Goal: Information Seeking & Learning: Learn about a topic

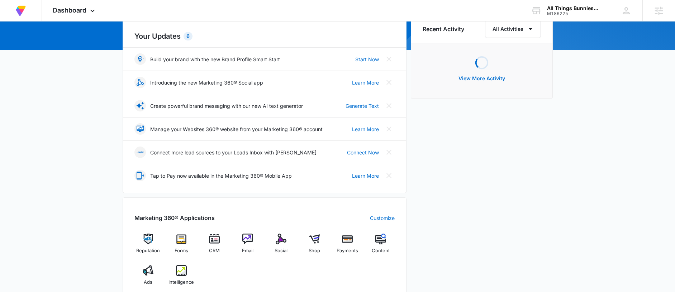
scroll to position [182, 0]
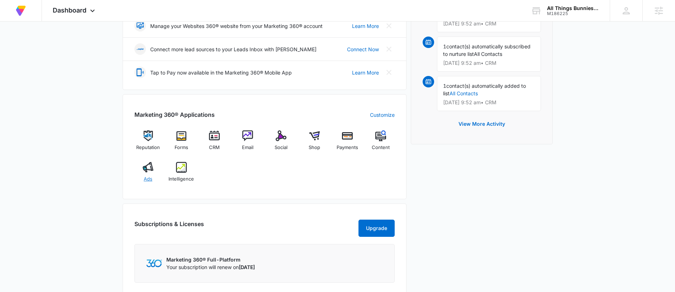
click at [148, 174] on div "Ads" at bounding box center [148, 175] width 28 height 26
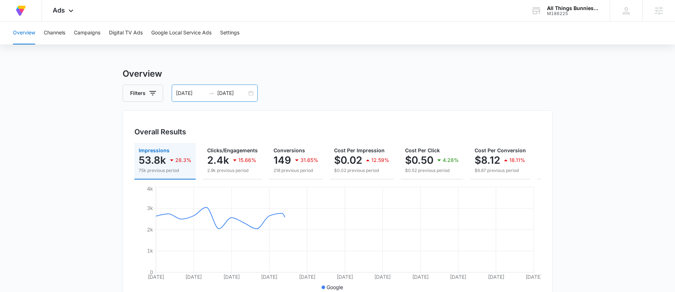
click at [194, 85] on div "08/03/2025 09/02/2025" at bounding box center [215, 93] width 86 height 17
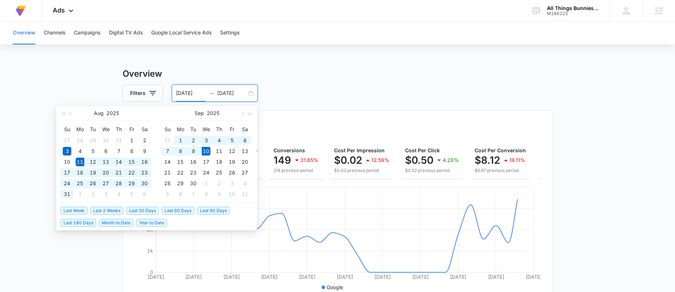
click at [140, 211] on span "Last 30 Days" at bounding box center [142, 211] width 33 height 8
type input "08/11/2025"
type input "09/10/2025"
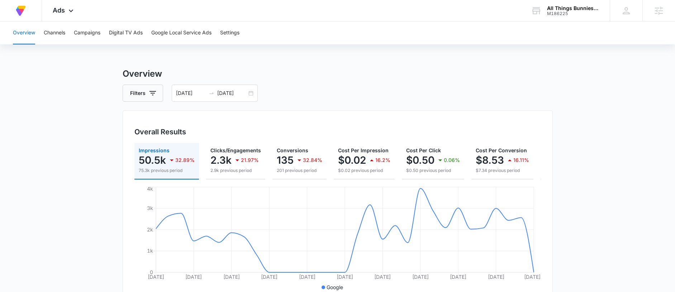
click at [199, 88] on div "08/11/2025 09/10/2025" at bounding box center [215, 93] width 86 height 17
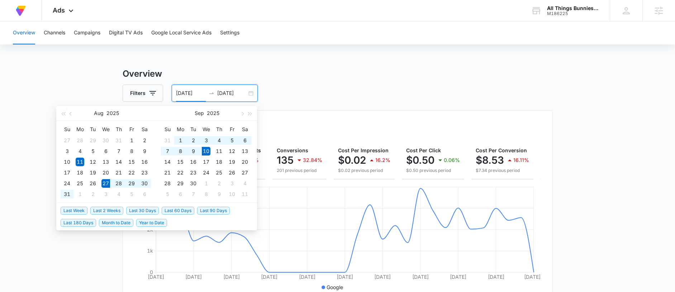
click at [112, 210] on span "Last 2 Weeks" at bounding box center [106, 211] width 33 height 8
type input "08/27/2025"
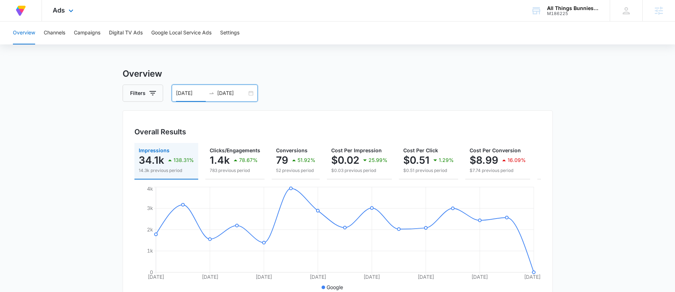
click at [59, 3] on div "Ads Apps Reputation Forms CRM Email Social Shop Payments Content Ads Intelligen…" at bounding box center [64, 10] width 44 height 21
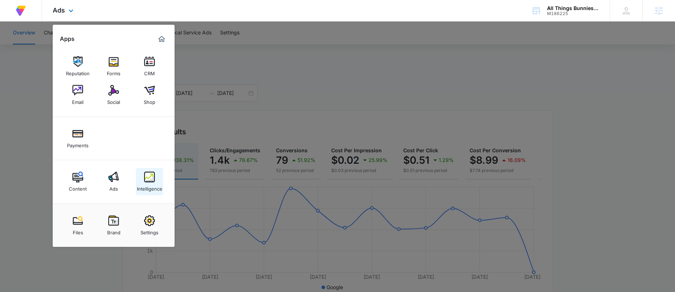
click at [139, 173] on link "Intelligence" at bounding box center [149, 181] width 27 height 27
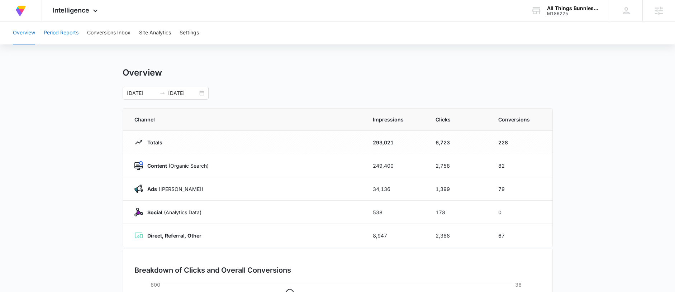
click at [61, 25] on button "Period Reports" at bounding box center [61, 32] width 35 height 23
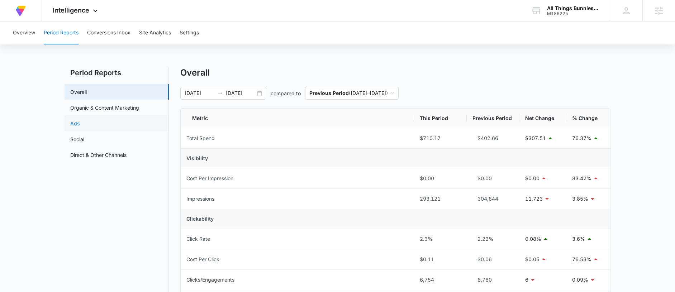
click at [80, 127] on link "Ads" at bounding box center [74, 124] width 9 height 8
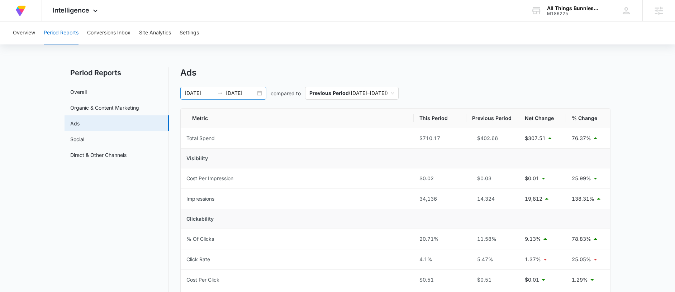
click at [218, 92] on icon "swap-right" at bounding box center [220, 93] width 6 height 6
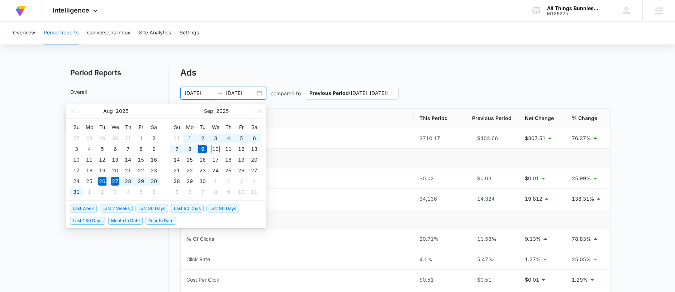
click at [107, 208] on span "Last 2 Weeks" at bounding box center [116, 209] width 33 height 8
type input "08/26/2025"
type input "09/09/2025"
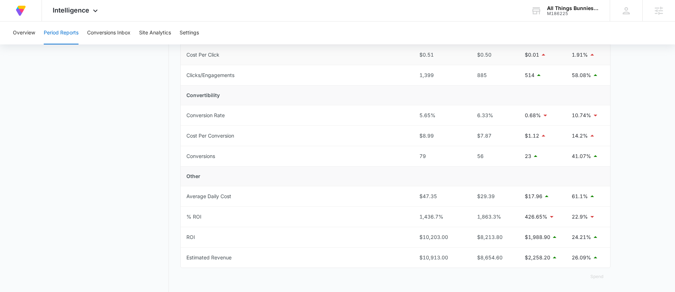
scroll to position [235, 0]
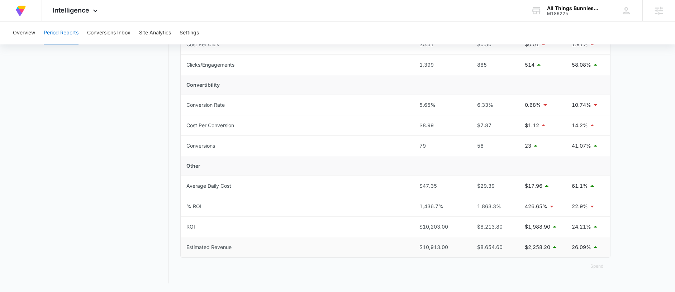
click at [408, 244] on td "Estimated Revenue" at bounding box center [297, 247] width 233 height 20
drag, startPoint x: 408, startPoint y: 246, endPoint x: 474, endPoint y: 245, distance: 66.7
click at [474, 245] on tr "Estimated Revenue $10,913.00 $8,654.60 $2,258.20 26.09%" at bounding box center [395, 247] width 429 height 20
click at [468, 246] on td "$8,654.60" at bounding box center [492, 247] width 53 height 20
click at [415, 210] on td "1,436.7%" at bounding box center [440, 206] width 53 height 20
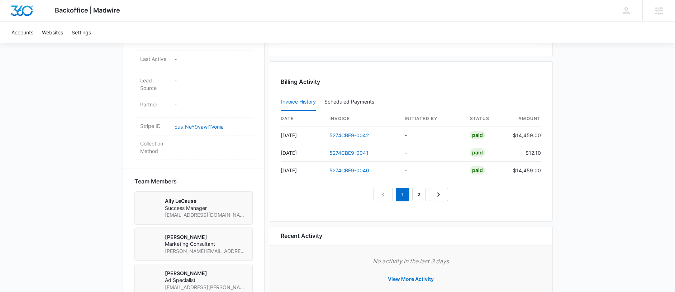
scroll to position [364, 0]
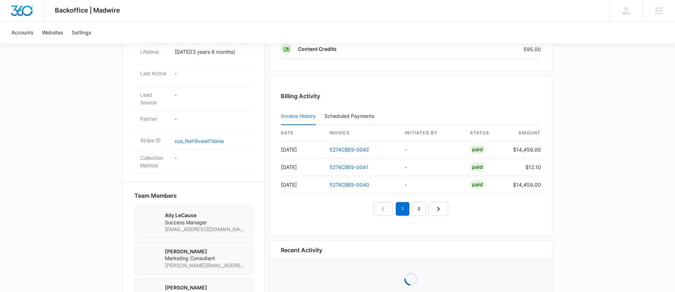
scroll to position [438, 0]
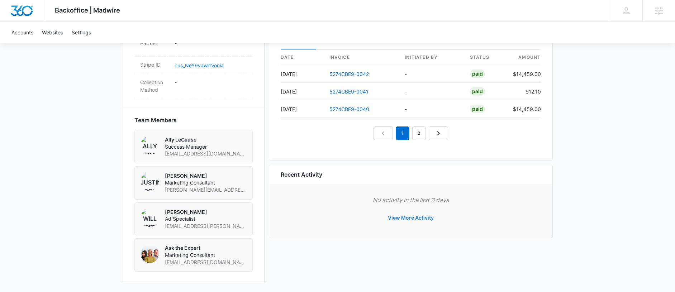
click at [403, 212] on button "View More Activity" at bounding box center [411, 217] width 60 height 17
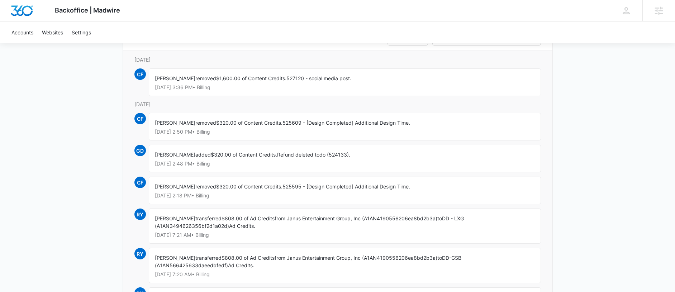
scroll to position [80, 0]
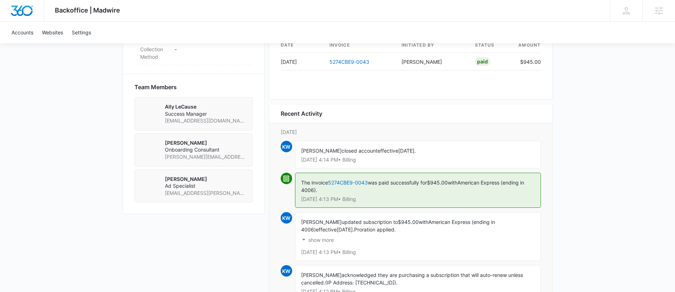
scroll to position [507, 0]
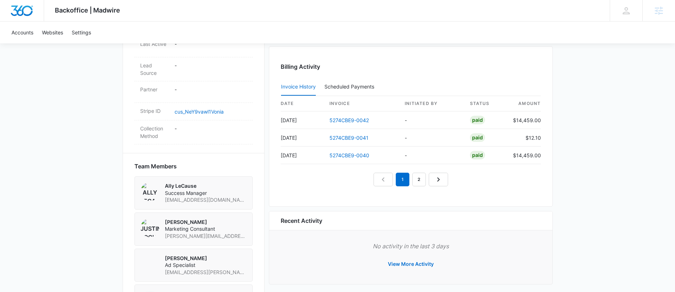
scroll to position [382, 0]
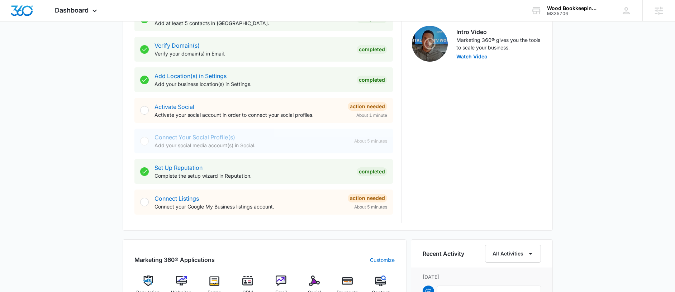
scroll to position [347, 0]
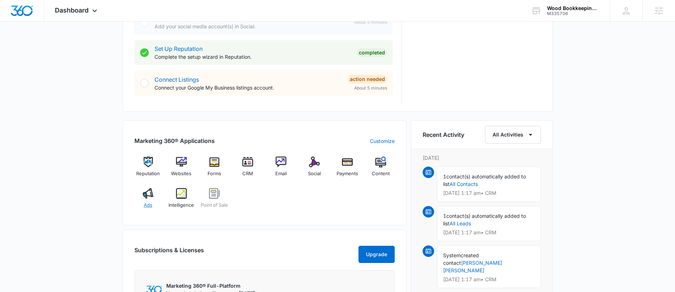
click at [157, 195] on div "Ads" at bounding box center [148, 201] width 28 height 26
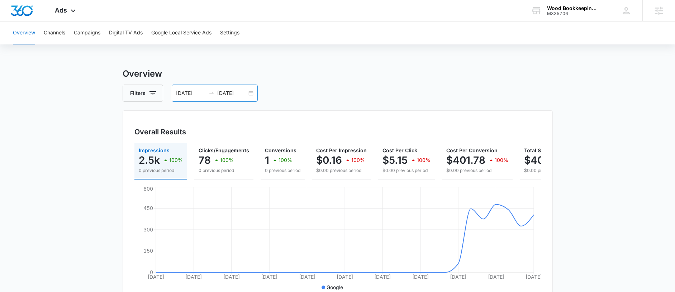
click at [225, 92] on input "09/03/2025" at bounding box center [232, 93] width 30 height 8
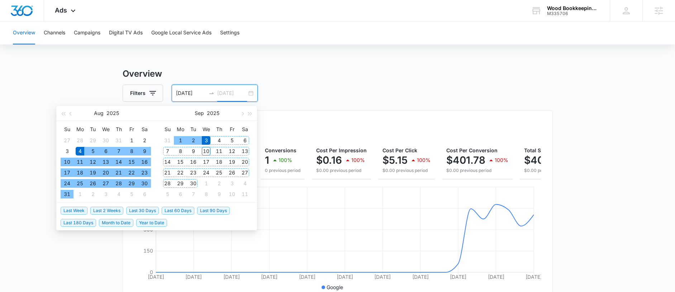
type input "09/03/2025"
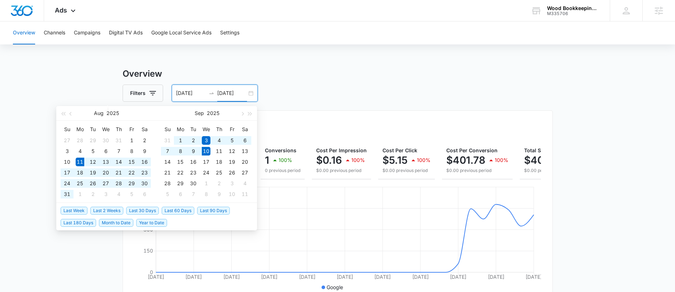
click at [139, 207] on span "Last 30 Days" at bounding box center [142, 211] width 33 height 8
type input "08/11/2025"
type input "09/10/2025"
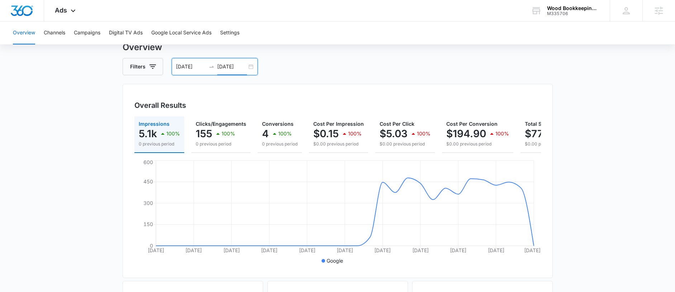
scroll to position [32, 0]
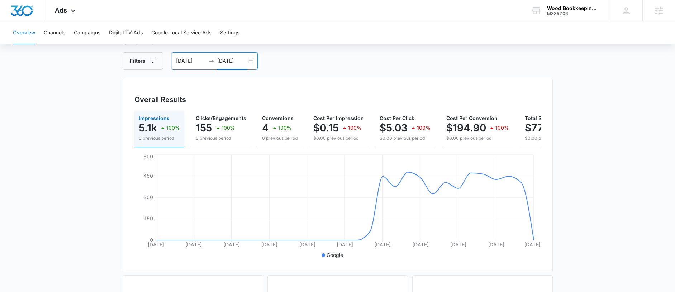
click at [596, 163] on main "Overview Filters 08/11/2025 09/10/2025 Overall Results Impressions 5.1k 100% 0 …" at bounding box center [337, 292] width 675 height 515
click at [73, 141] on main "Overview Filters 08/11/2025 09/10/2025 Overall Results Impressions 5.1k 100% 0 …" at bounding box center [337, 292] width 675 height 515
drag, startPoint x: 194, startPoint y: 128, endPoint x: 218, endPoint y: 128, distance: 24.0
click at [218, 128] on button "Clicks/Engagements 155 100% 0 previous period" at bounding box center [220, 129] width 59 height 37
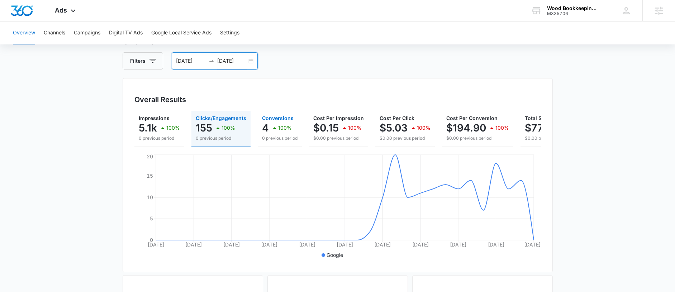
click at [265, 132] on p "4" at bounding box center [265, 127] width 7 height 11
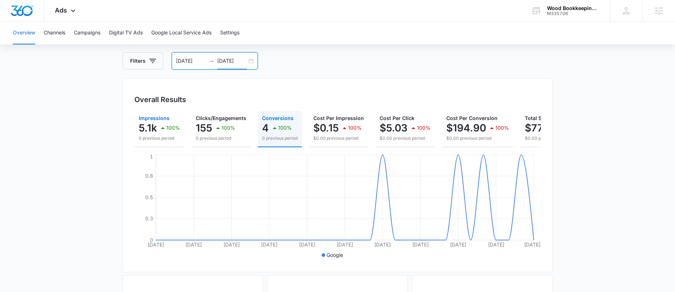
click at [158, 131] on icon "button" at bounding box center [162, 128] width 9 height 9
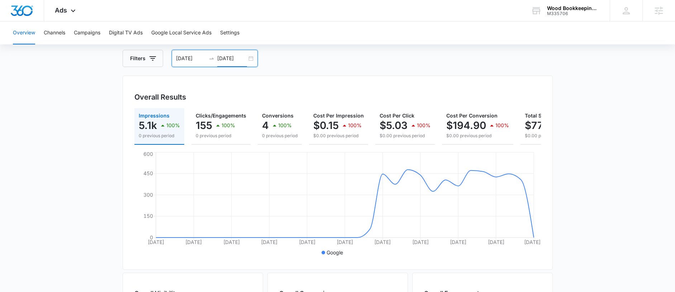
scroll to position [35, 0]
click at [74, 97] on main "Overview Filters 08/11/2025 09/10/2025 Overall Results Impressions 5.1k 100% 0 …" at bounding box center [337, 289] width 675 height 515
